Goal: Find specific page/section: Locate a particular part of the current website

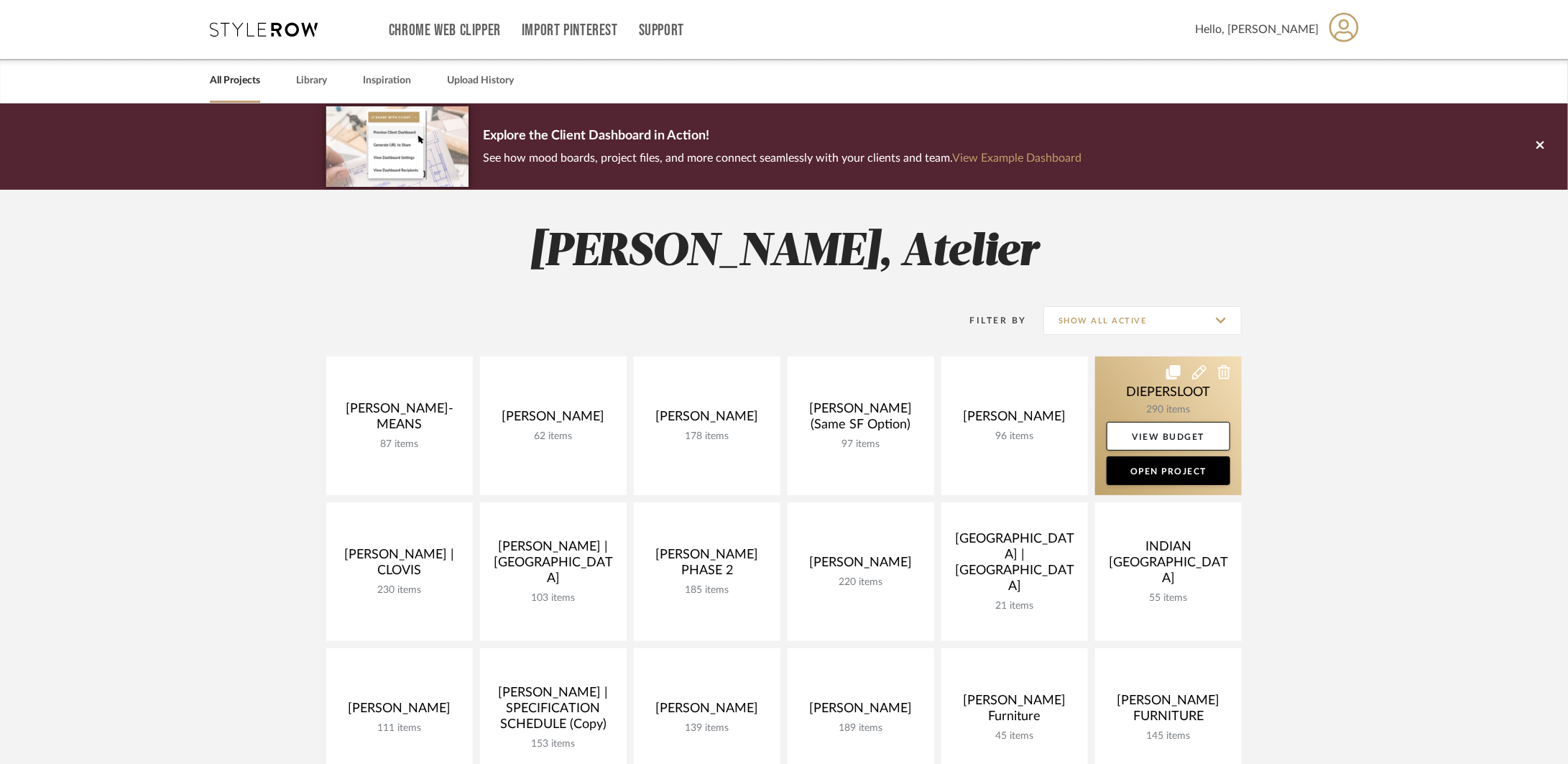
click at [1125, 404] on link at bounding box center [1168, 426] width 146 height 138
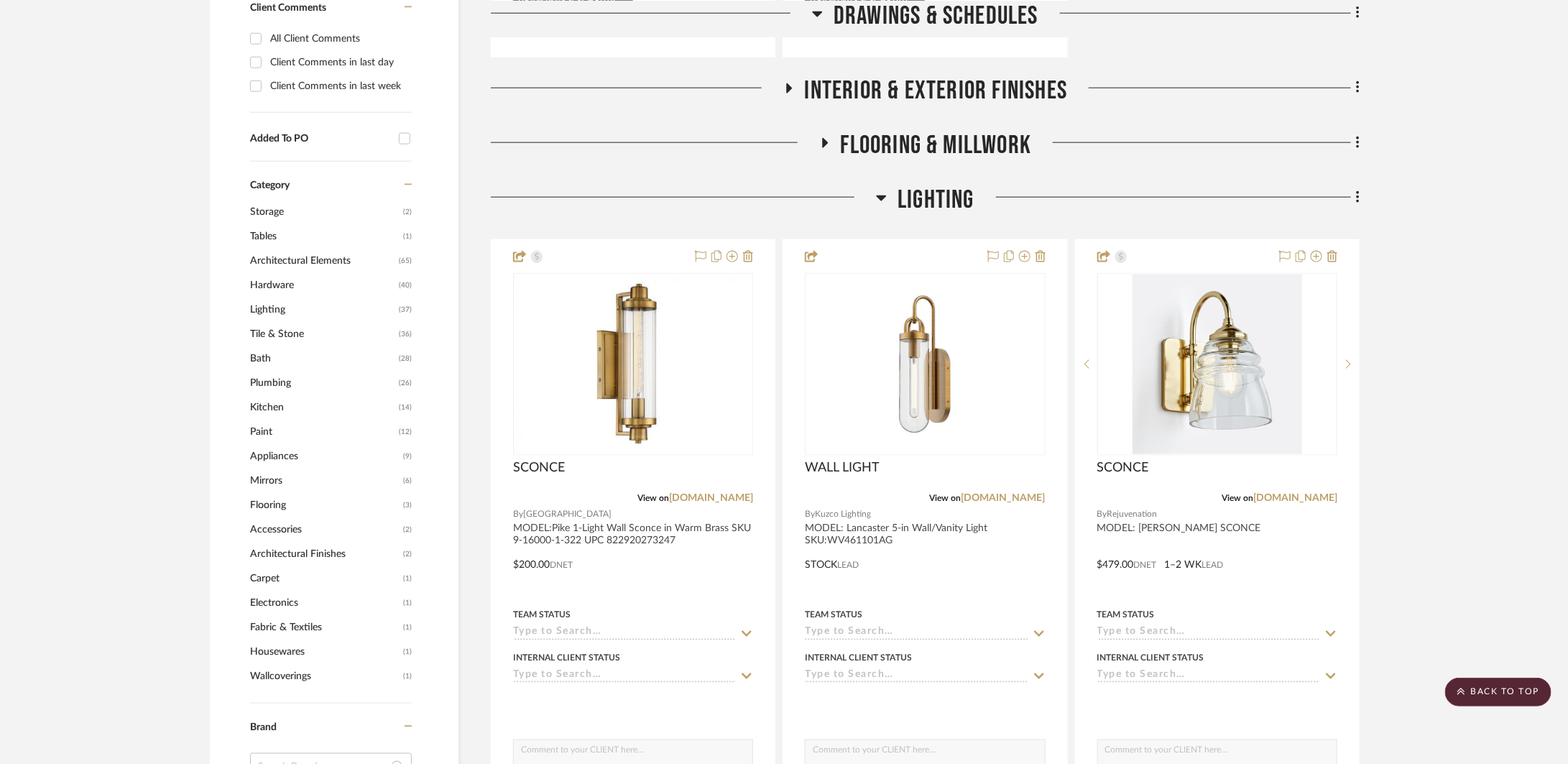
scroll to position [633, 0]
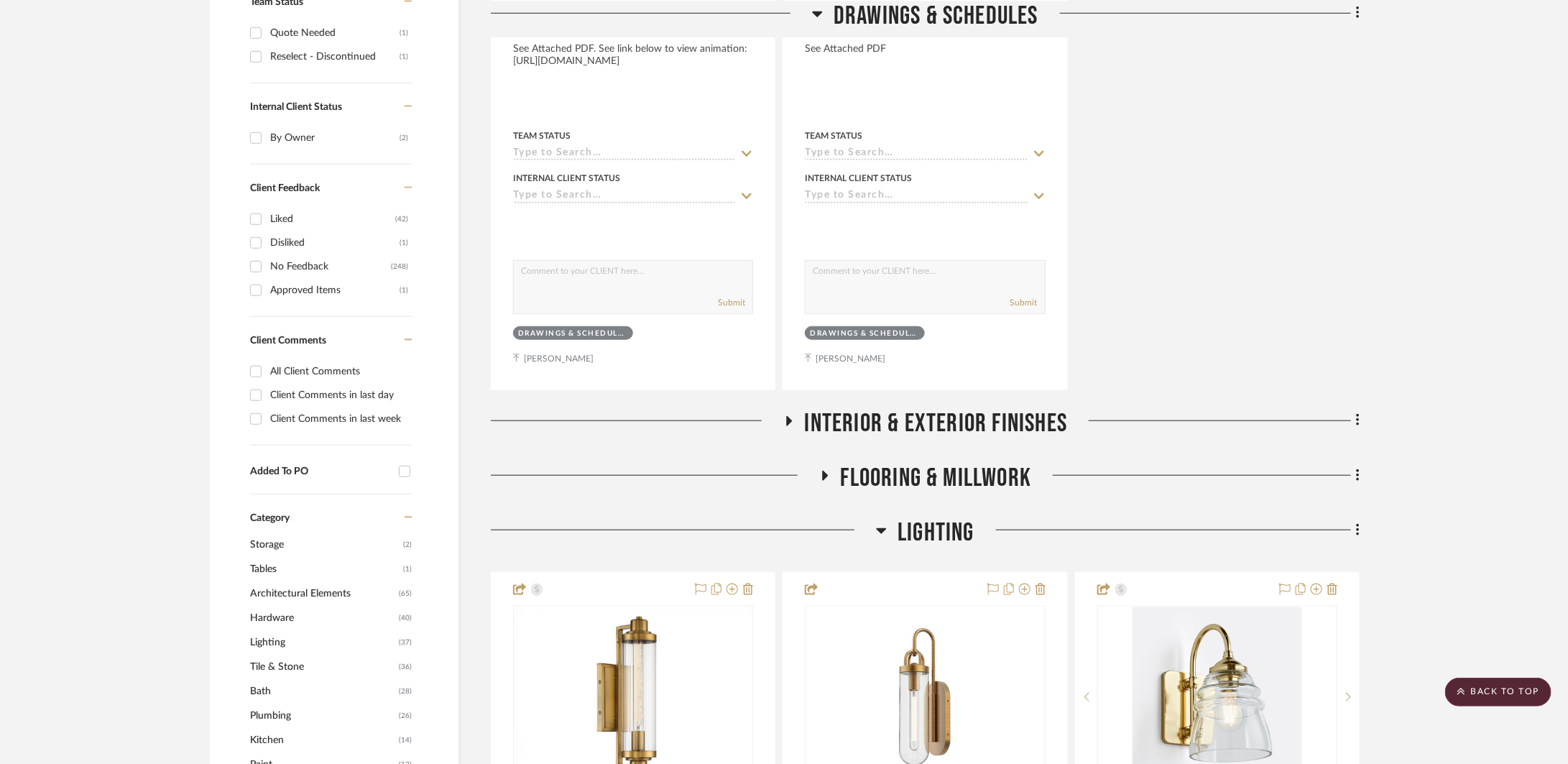
click at [841, 428] on span "INTERIOR & EXTERIOR FINISHES" at bounding box center [936, 423] width 263 height 31
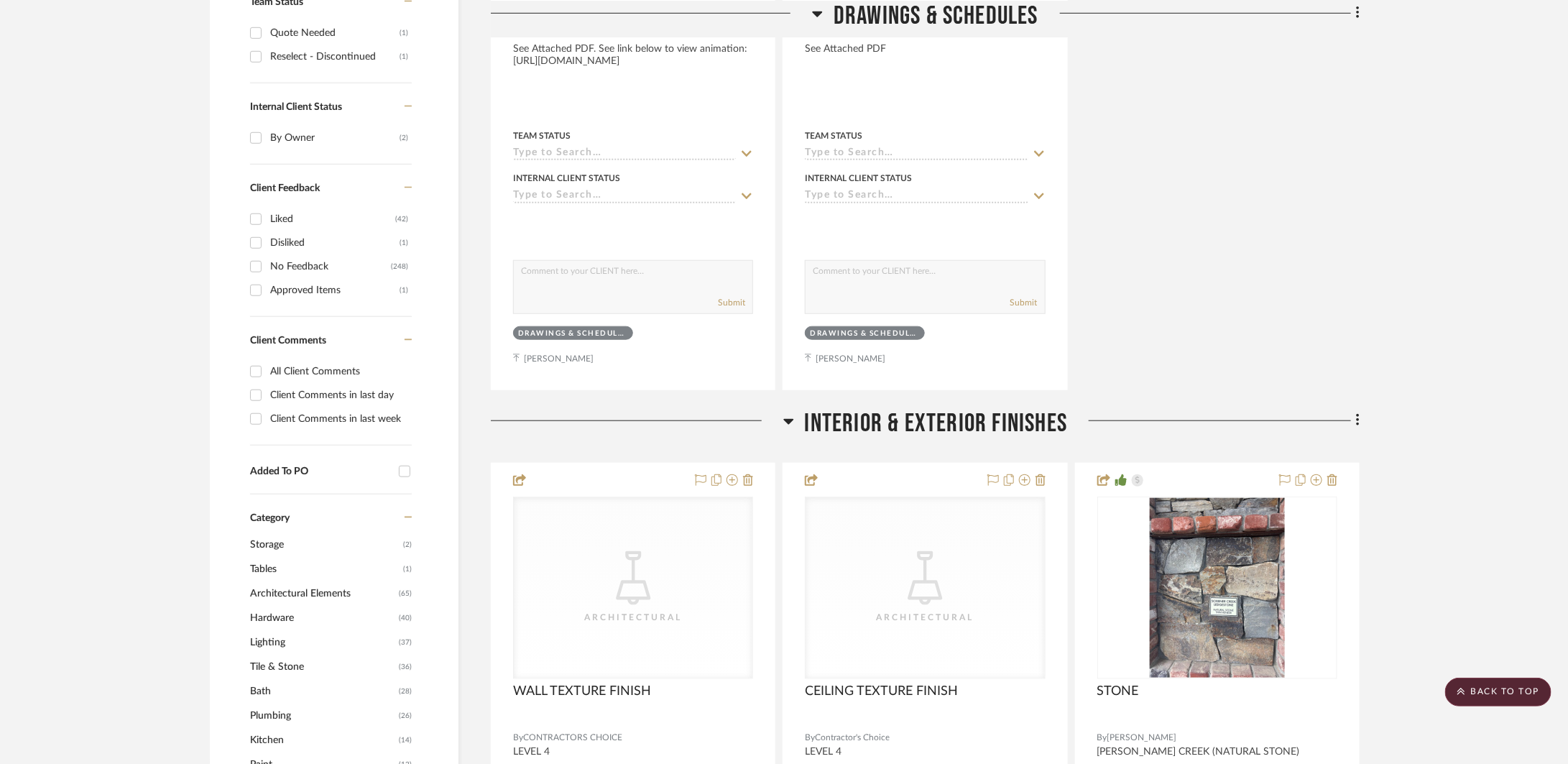
click at [841, 428] on span "INTERIOR & EXTERIOR FINISHES" at bounding box center [936, 423] width 263 height 31
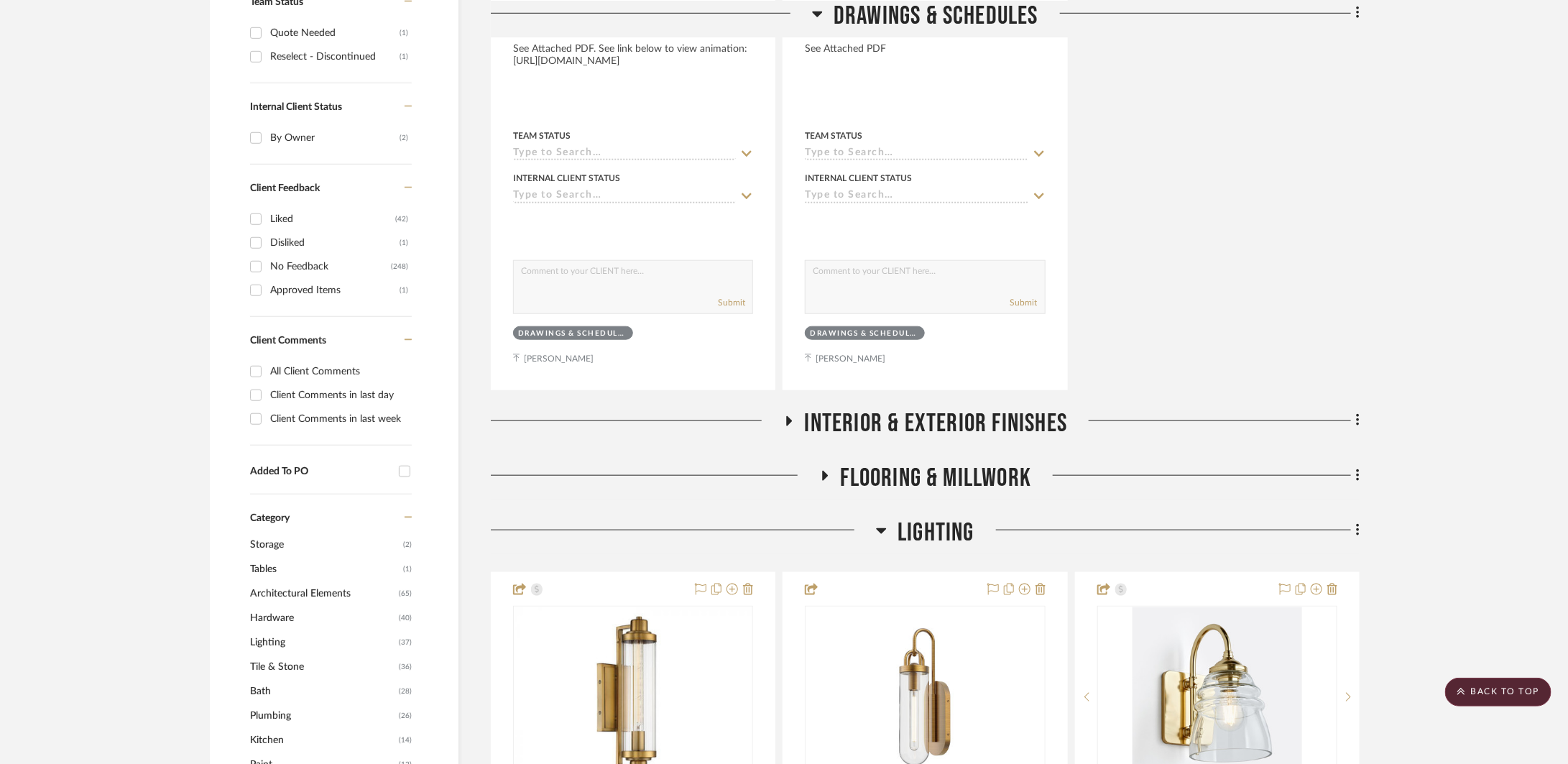
click at [912, 525] on span "LIGHTING" at bounding box center [936, 533] width 77 height 31
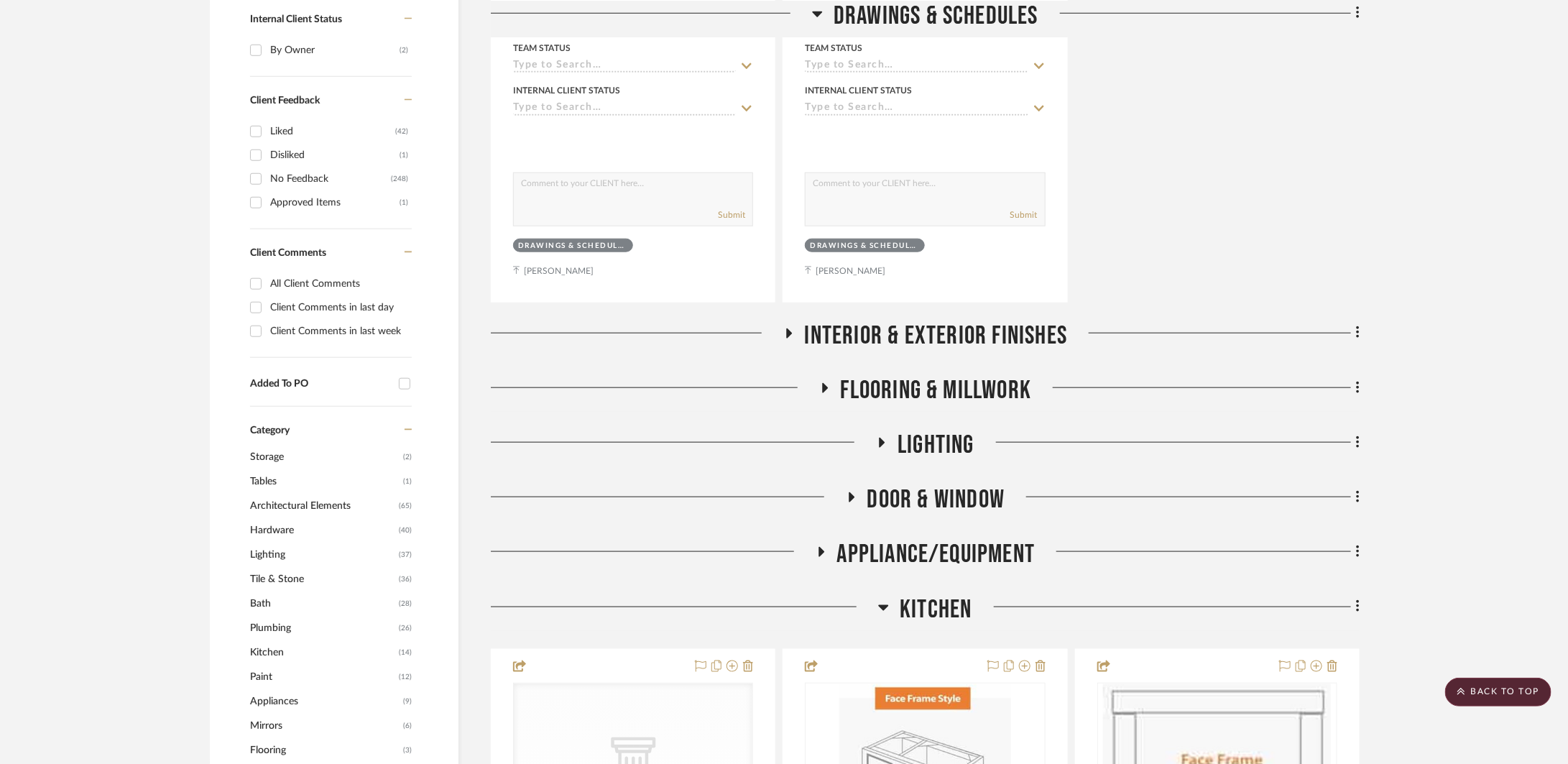
click at [918, 567] on span "APPLIANCE/EQUIPMENT" at bounding box center [936, 553] width 199 height 31
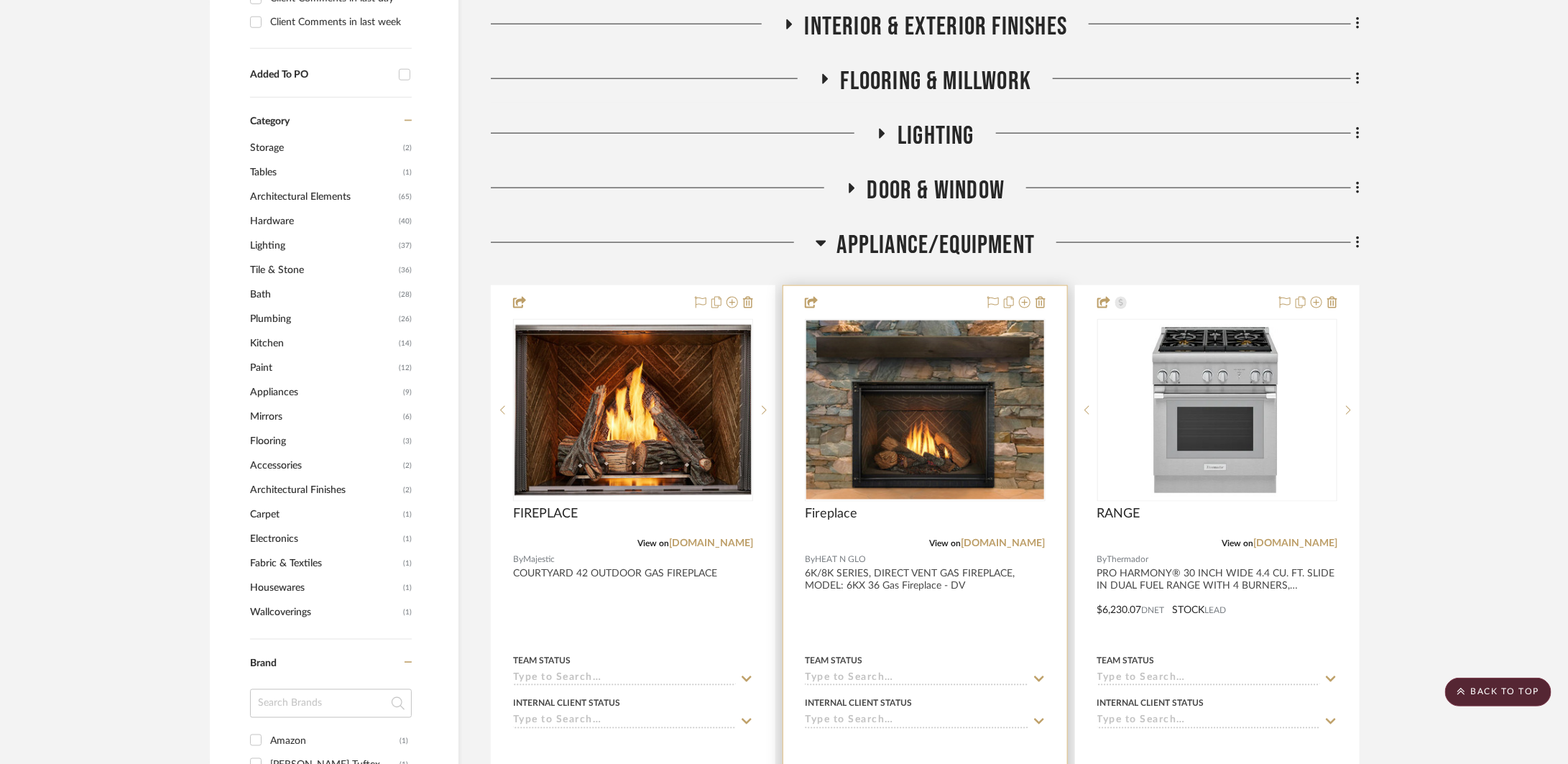
scroll to position [1051, 0]
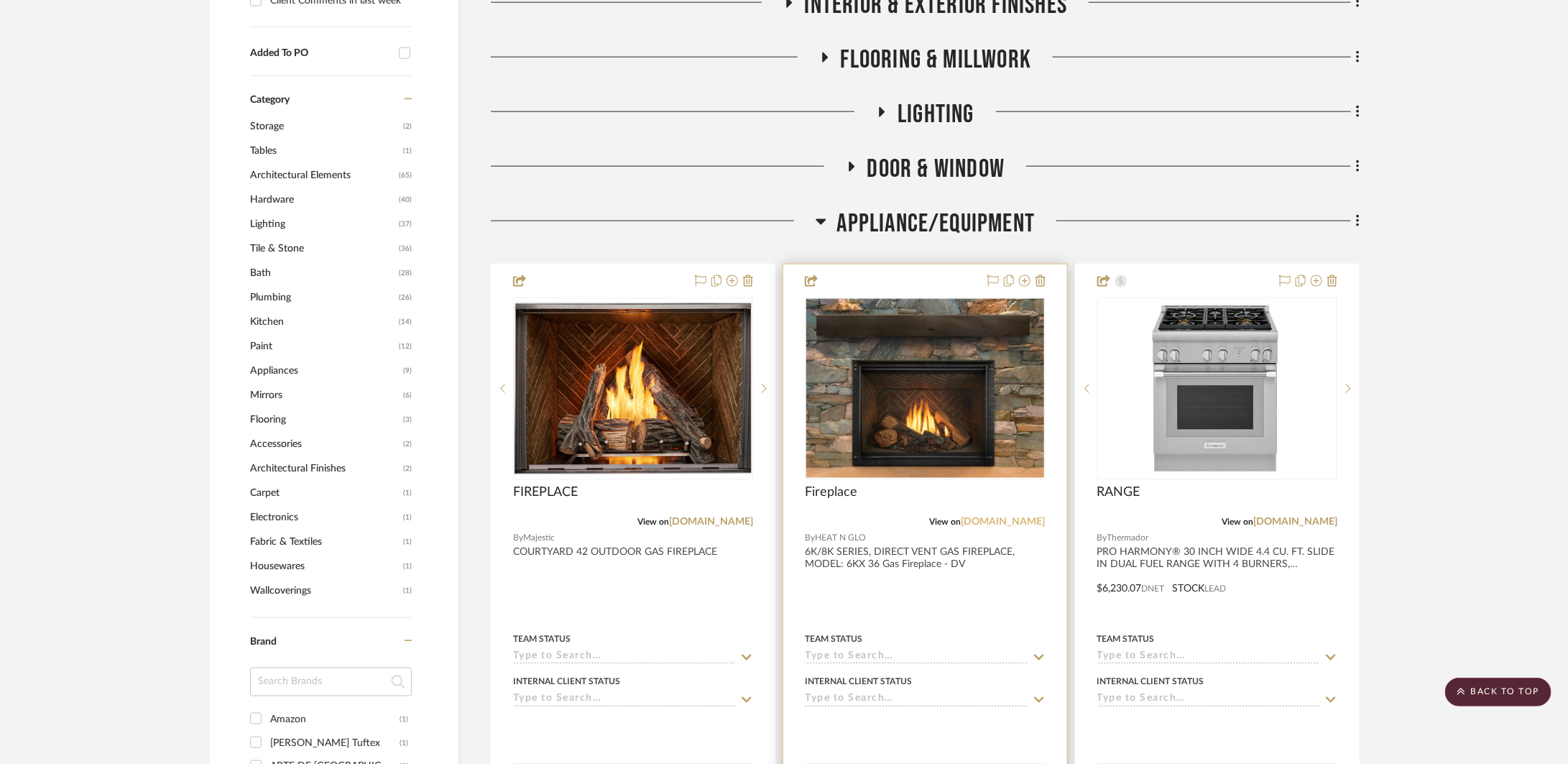
click at [961, 523] on link "[DOMAIN_NAME]" at bounding box center [1003, 523] width 84 height 10
